Goal: Information Seeking & Learning: Learn about a topic

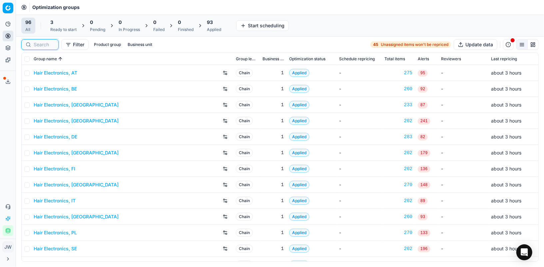
click at [45, 43] on input at bounding box center [44, 44] width 21 height 7
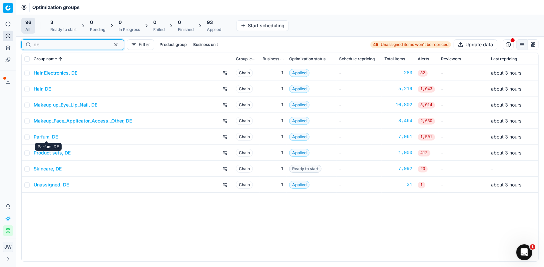
type input "de"
click at [49, 136] on link "Parfum, DE" at bounding box center [46, 137] width 24 height 7
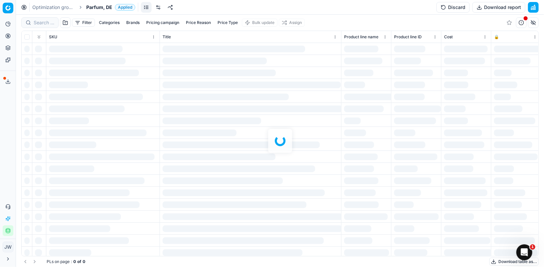
click at [7, 35] on icon at bounding box center [7, 35] width 5 height 5
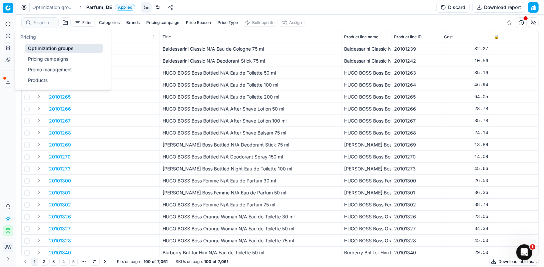
click at [35, 51] on link "Optimization groups" at bounding box center [64, 48] width 78 height 9
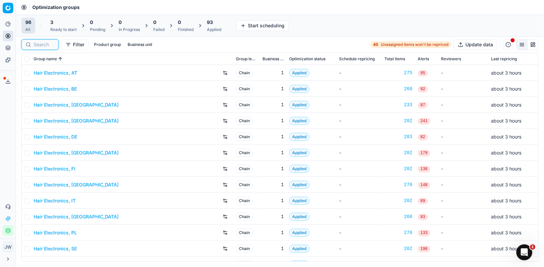
click at [46, 43] on input at bounding box center [44, 44] width 21 height 7
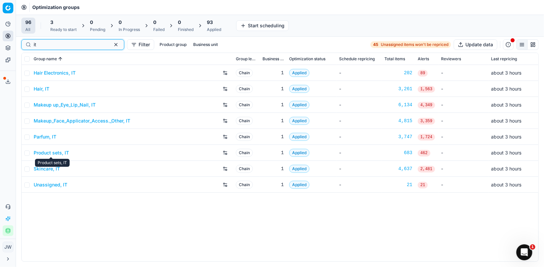
type input "it"
click at [49, 136] on link "Parfum, IT" at bounding box center [45, 137] width 23 height 7
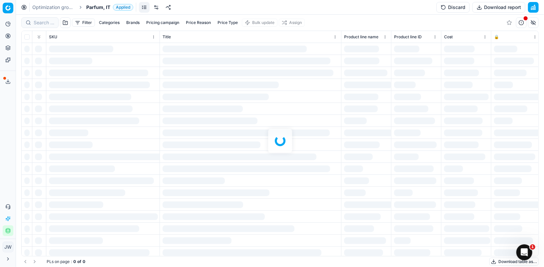
click at [38, 24] on div at bounding box center [280, 141] width 528 height 253
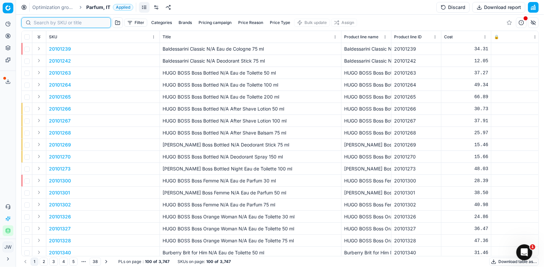
click at [39, 22] on input at bounding box center [70, 22] width 73 height 7
paste input "80003656-100"
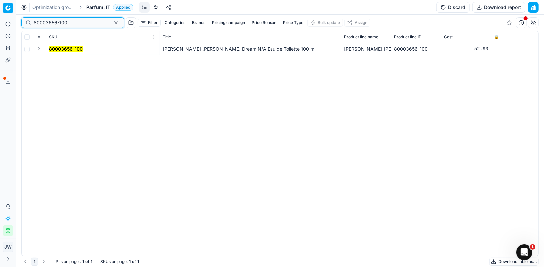
type input "80003656-100"
click at [39, 48] on button "Expand" at bounding box center [39, 49] width 8 height 8
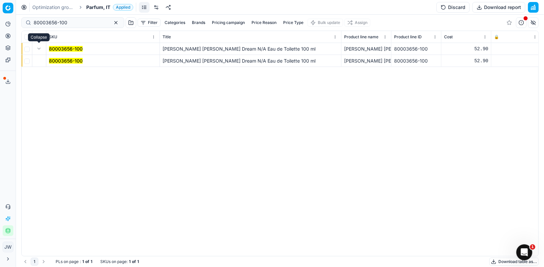
click at [57, 58] on mark "80003656-100" at bounding box center [66, 61] width 34 height 6
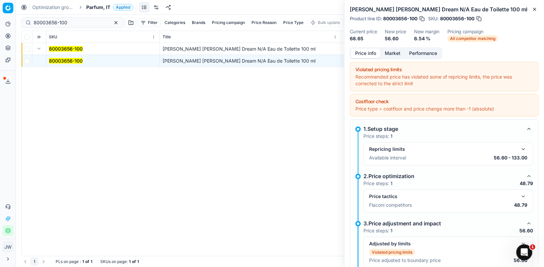
click at [392, 54] on button "Market" at bounding box center [392, 54] width 24 height 10
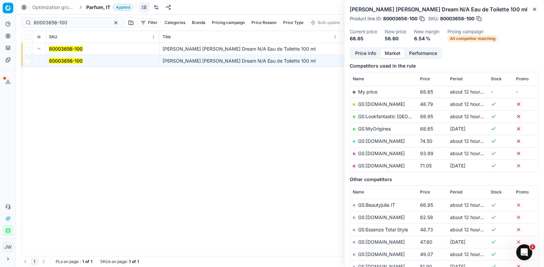
scroll to position [86, 0]
click at [369, 54] on button "Price info" at bounding box center [366, 54] width 30 height 10
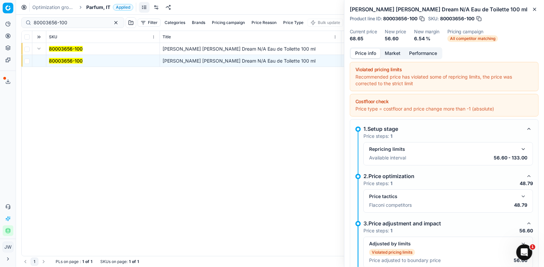
scroll to position [33, 0]
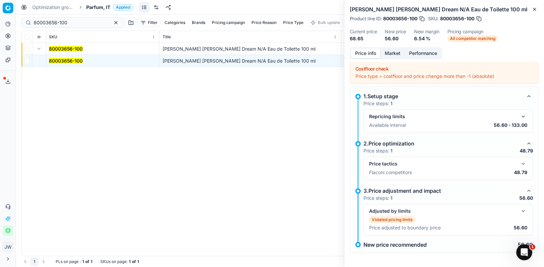
click at [521, 209] on button "button" at bounding box center [523, 211] width 8 height 8
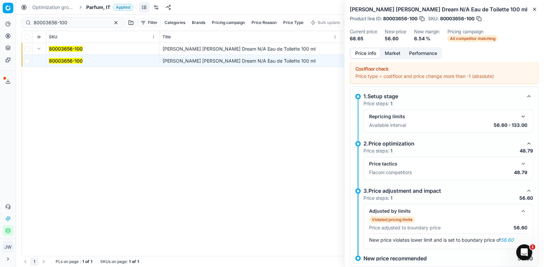
scroll to position [46, 0]
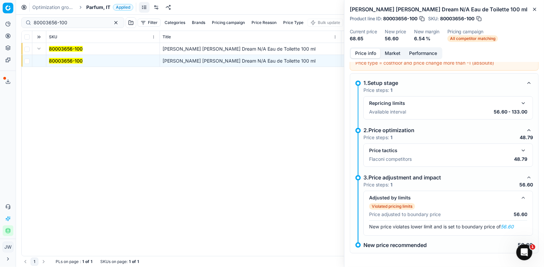
click at [527, 148] on button "button" at bounding box center [523, 151] width 8 height 8
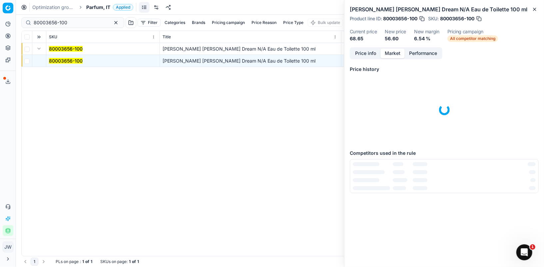
scroll to position [0, 0]
click at [393, 50] on button "Market" at bounding box center [392, 54] width 24 height 10
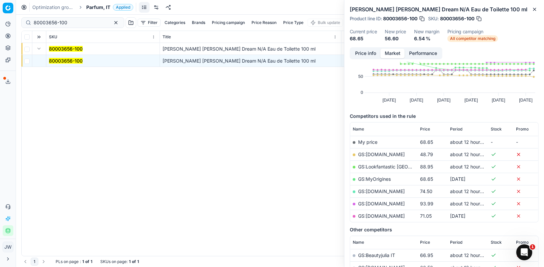
scroll to position [35, 0]
click at [375, 151] on link "GS:[DOMAIN_NAME]" at bounding box center [381, 154] width 47 height 6
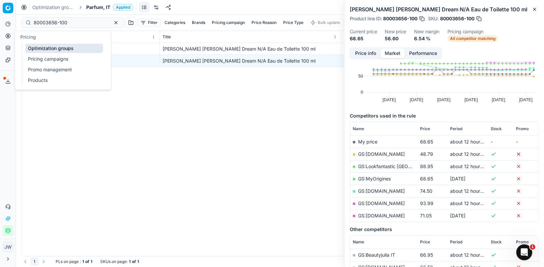
click at [6, 36] on icon at bounding box center [7, 35] width 5 height 5
click at [25, 47] on ul "Optimization groups Pricing campaigns Promo management Products" at bounding box center [64, 64] width 85 height 43
click at [27, 47] on link "Optimization groups" at bounding box center [64, 48] width 78 height 9
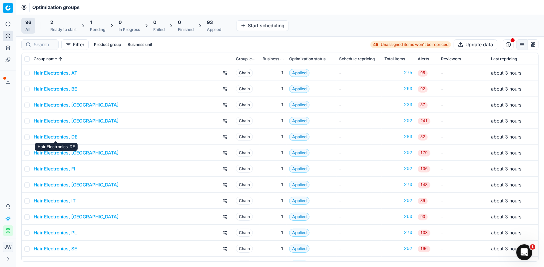
click at [56, 137] on link "Hair Electronics, DE" at bounding box center [56, 137] width 44 height 7
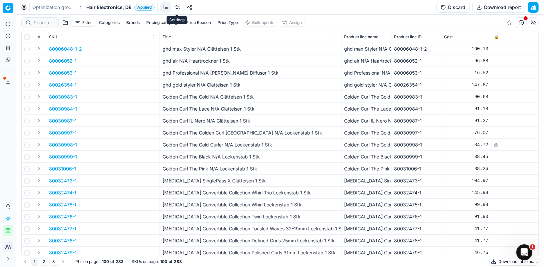
click at [177, 9] on link at bounding box center [177, 7] width 11 height 11
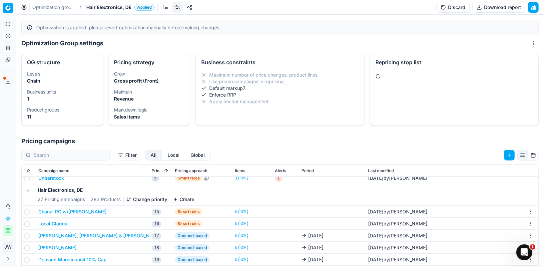
scroll to position [92, 0]
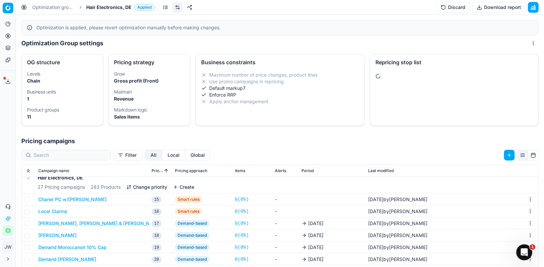
click at [61, 208] on button "Local Clarins" at bounding box center [52, 211] width 29 height 7
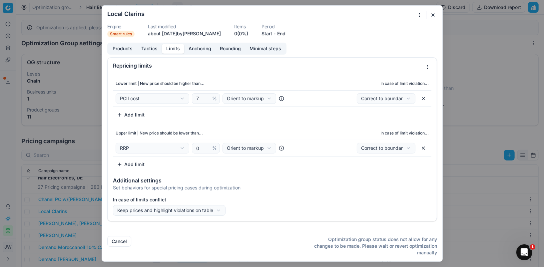
click at [170, 49] on button "Limits" at bounding box center [173, 49] width 22 height 10
click at [147, 47] on button "Tactics" at bounding box center [149, 49] width 25 height 10
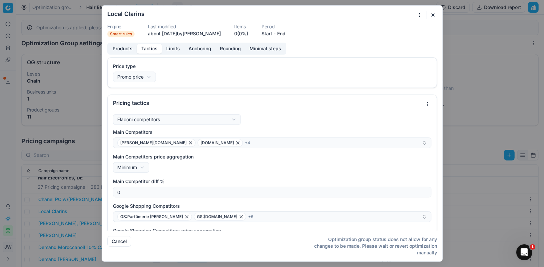
click at [248, 150] on div "Main Competitors [PERSON_NAME][DOMAIN_NAME] [DOMAIN_NAME] + 4 Main Competitors …" at bounding box center [272, 218] width 318 height 178
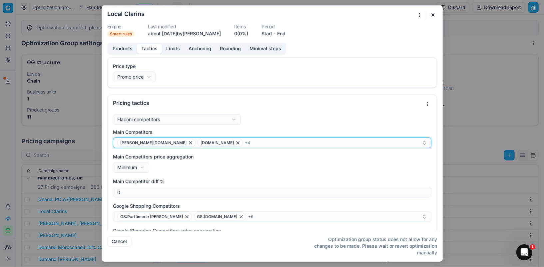
click at [246, 143] on div "[PERSON_NAME][DOMAIN_NAME] [DOMAIN_NAME] + 4" at bounding box center [269, 143] width 304 height 8
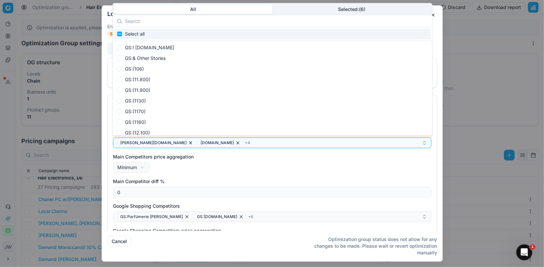
click at [339, 11] on body "Pricing platform Analytics Pricing Product portfolio Templates Export service 1…" at bounding box center [272, 133] width 544 height 267
